Goal: Task Accomplishment & Management: Manage account settings

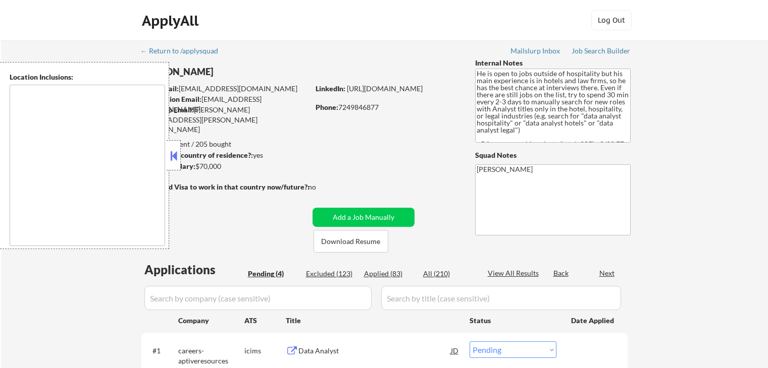
select select ""pending""
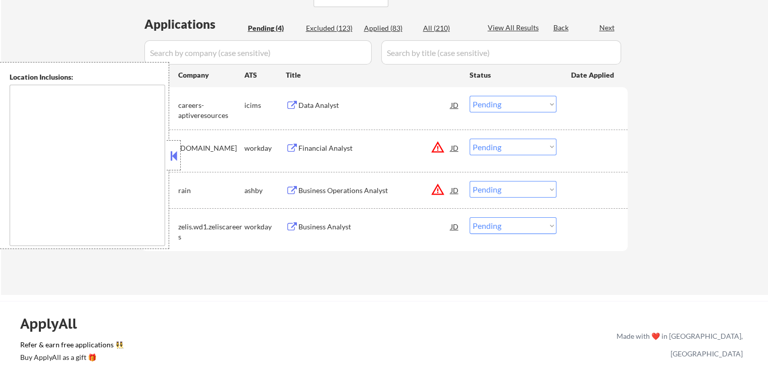
scroll to position [252, 0]
type textarea "[GEOGRAPHIC_DATA], [GEOGRAPHIC_DATA] [GEOGRAPHIC_DATA], [GEOGRAPHIC_DATA] [GEOG…"
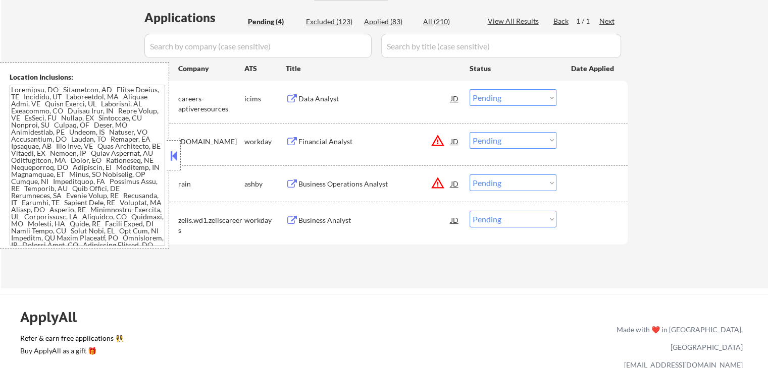
click at [434, 141] on button "warning_amber" at bounding box center [438, 141] width 14 height 14
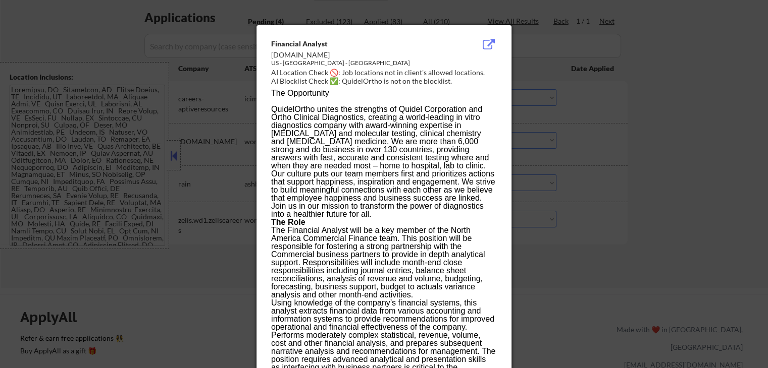
click at [666, 146] on div at bounding box center [384, 184] width 768 height 368
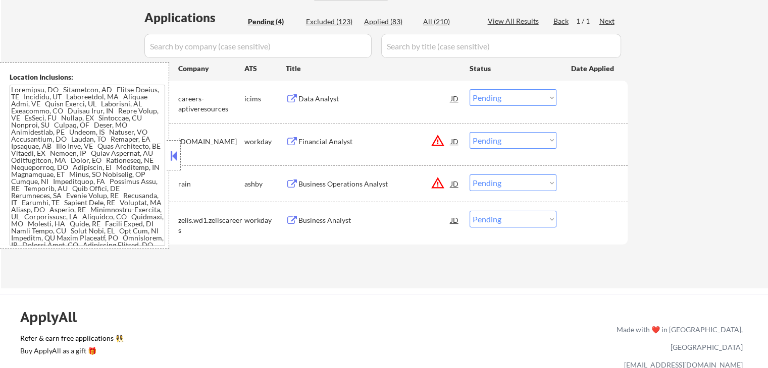
click at [530, 141] on select "Choose an option... Pending Applied Excluded (Questions) Excluded (Expired) Exc…" at bounding box center [512, 140] width 87 height 17
select select ""excluded__location_""
click at [469, 132] on select "Choose an option... Pending Applied Excluded (Questions) Excluded (Expired) Exc…" at bounding box center [512, 140] width 87 height 17
click at [493, 184] on select "Choose an option... Pending Applied Excluded (Questions) Excluded (Expired) Exc…" at bounding box center [512, 183] width 87 height 17
select select ""excluded__location_""
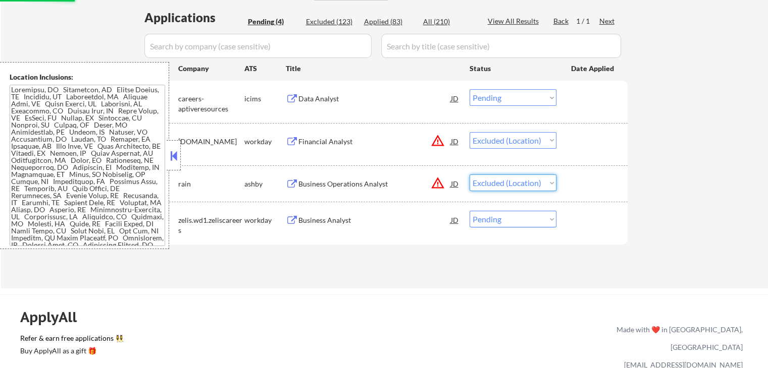
click at [469, 175] on select "Choose an option... Pending Applied Excluded (Questions) Excluded (Expired) Exc…" at bounding box center [512, 183] width 87 height 17
click at [664, 201] on div "← Return to /applysquad Mailslurp Inbox Job Search Builder [PERSON_NAME] User E…" at bounding box center [384, 38] width 767 height 501
select select ""pending""
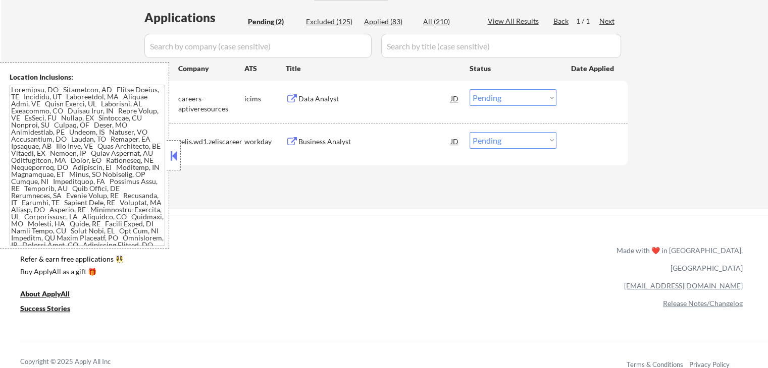
click at [289, 97] on button at bounding box center [292, 99] width 13 height 10
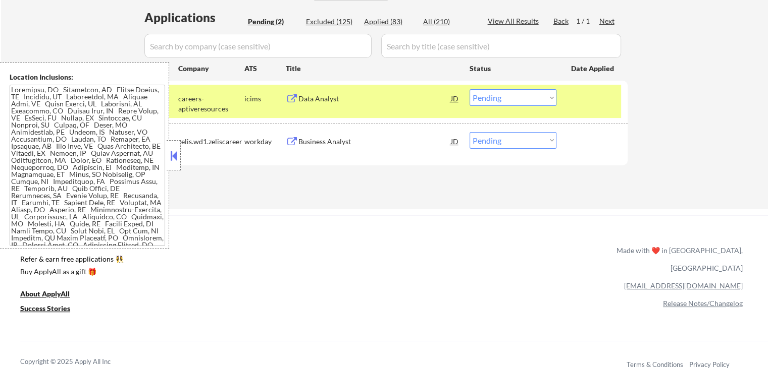
click at [289, 139] on button at bounding box center [292, 142] width 13 height 10
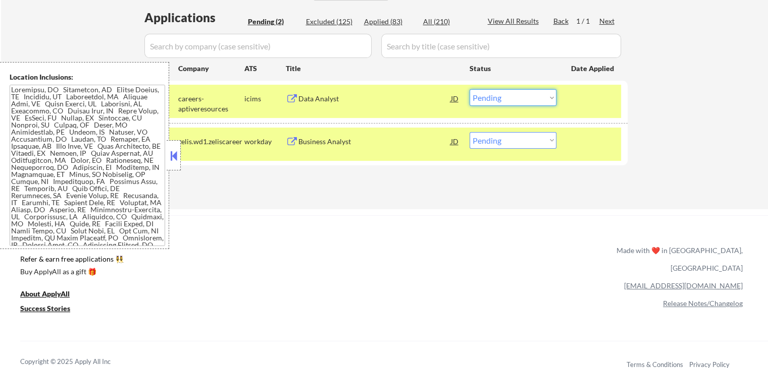
click at [521, 96] on select "Choose an option... Pending Applied Excluded (Questions) Excluded (Expired) Exc…" at bounding box center [512, 97] width 87 height 17
click at [469, 89] on select "Choose an option... Pending Applied Excluded (Questions) Excluded (Expired) Exc…" at bounding box center [512, 97] width 87 height 17
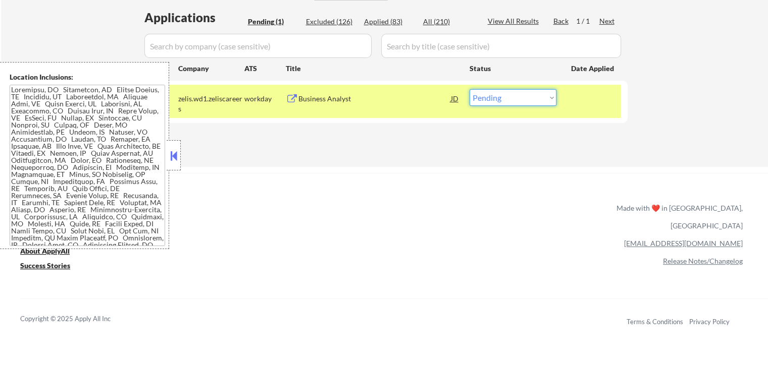
drag, startPoint x: 499, startPoint y: 91, endPoint x: 499, endPoint y: 104, distance: 12.6
click at [499, 91] on select "Choose an option... Pending Applied Excluded (Questions) Excluded (Expired) Exc…" at bounding box center [512, 97] width 87 height 17
select select ""applied""
click at [469, 89] on select "Choose an option... Pending Applied Excluded (Questions) Excluded (Expired) Exc…" at bounding box center [512, 97] width 87 height 17
